Goal: Check status: Check status

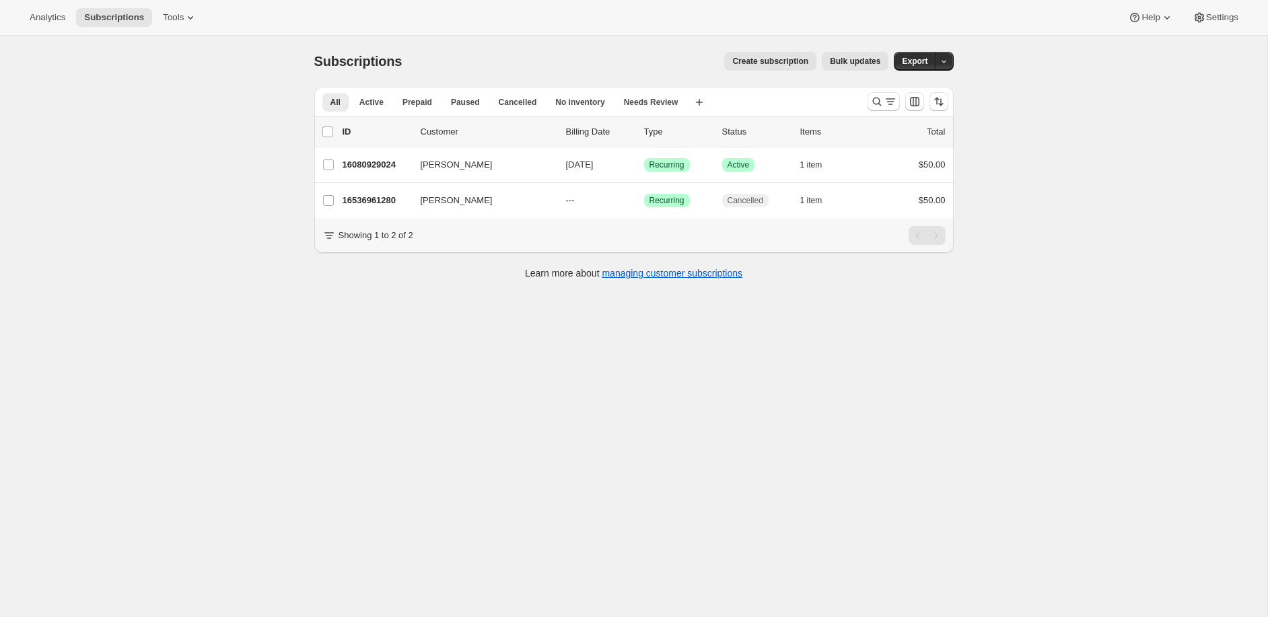
click at [853, 102] on div "All Active Prepaid Paused Cancelled No inventory Needs Review More views All Ac…" at bounding box center [585, 102] width 542 height 30
click at [864, 100] on div at bounding box center [908, 101] width 92 height 27
click at [873, 100] on icon "Search and filter results" at bounding box center [876, 102] width 9 height 9
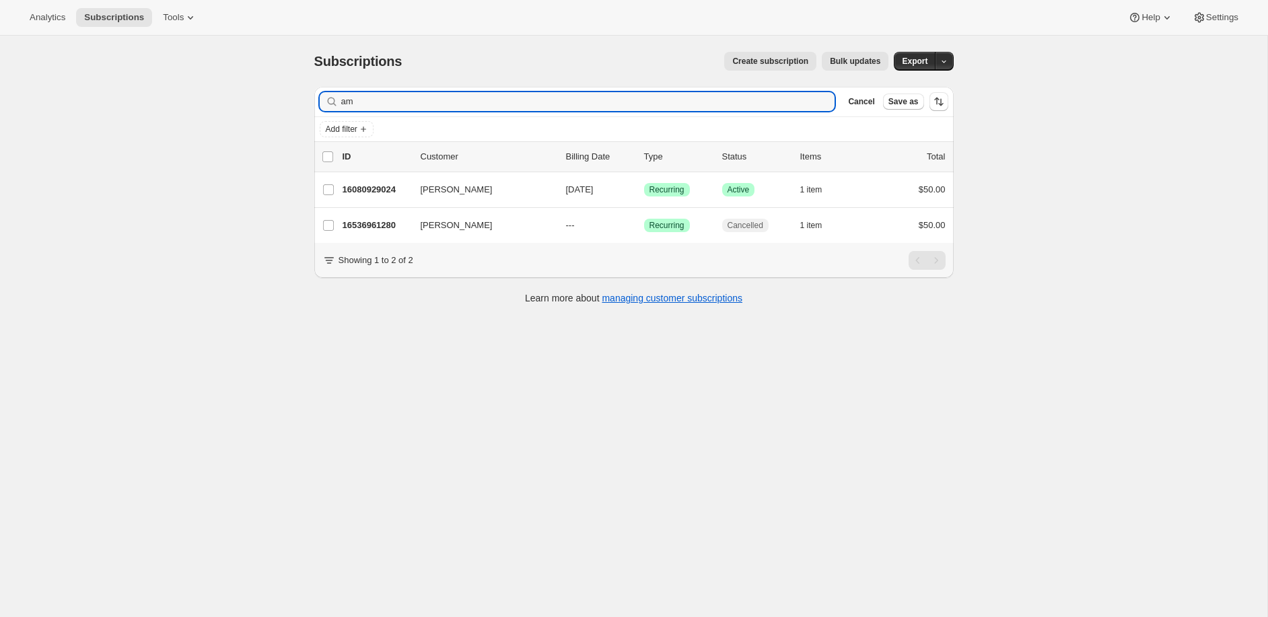
type input "a"
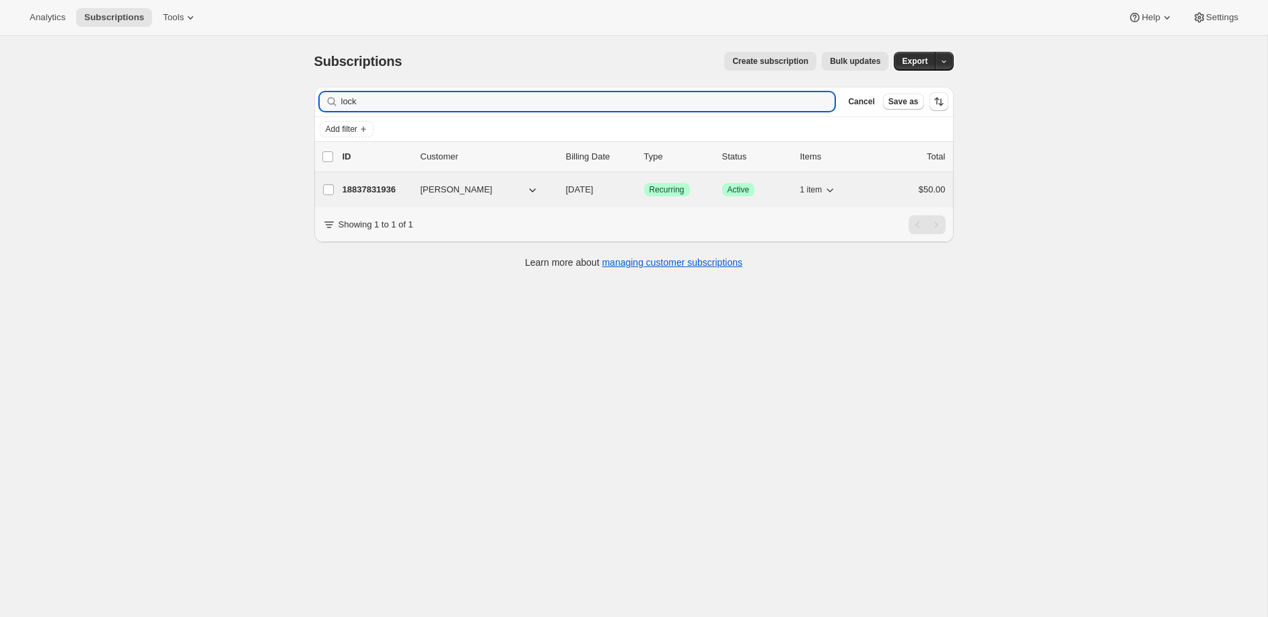
type input "lock"
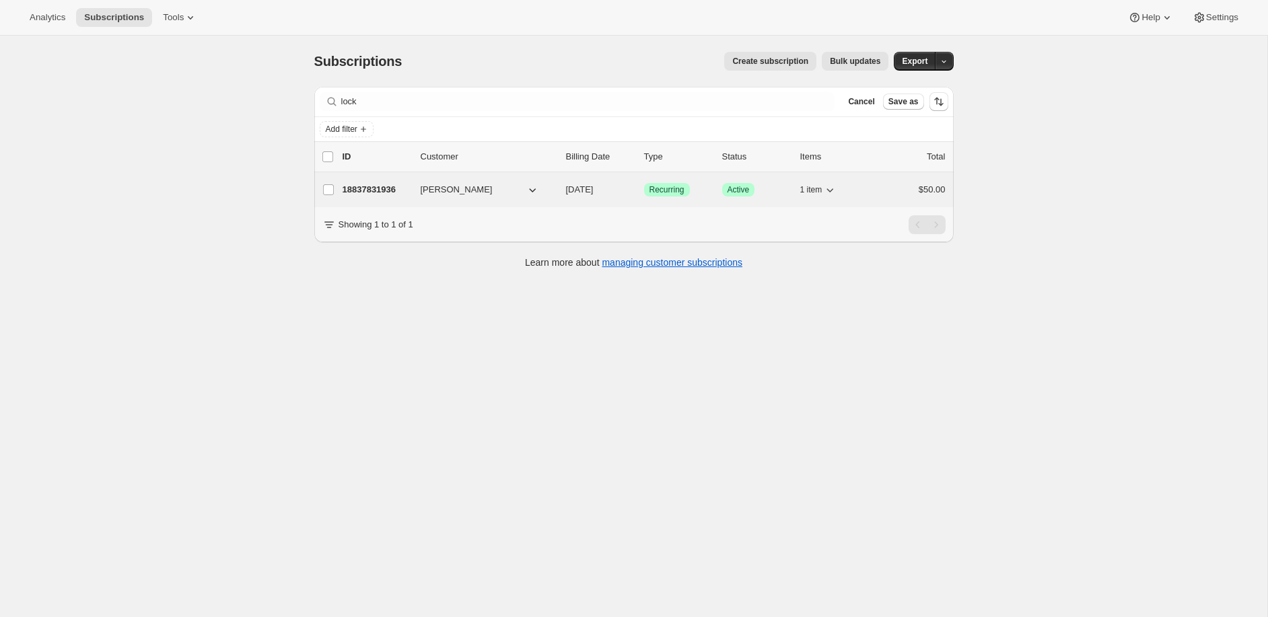
click at [385, 197] on div "18837831936 [PERSON_NAME] [DATE] Success Recurring Success Active 1 item $50.00" at bounding box center [644, 189] width 603 height 19
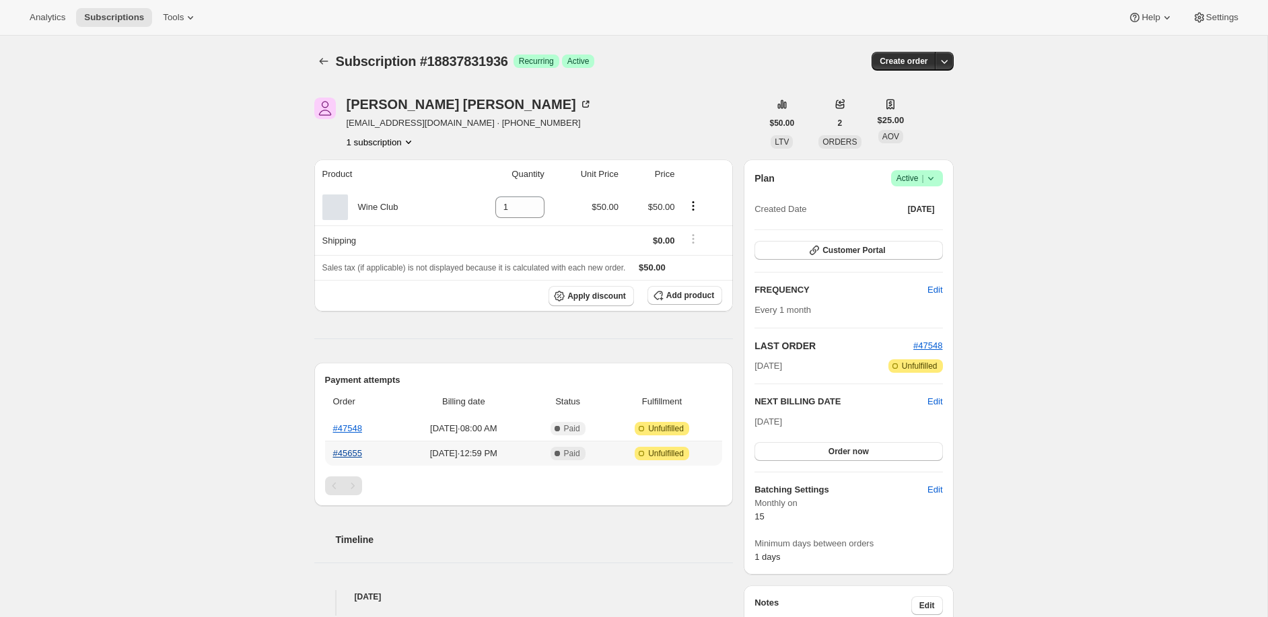
click at [343, 452] on link "#45655" at bounding box center [347, 453] width 29 height 10
click at [347, 424] on link "#47548" at bounding box center [347, 428] width 29 height 10
